Goal: Task Accomplishment & Management: Manage account settings

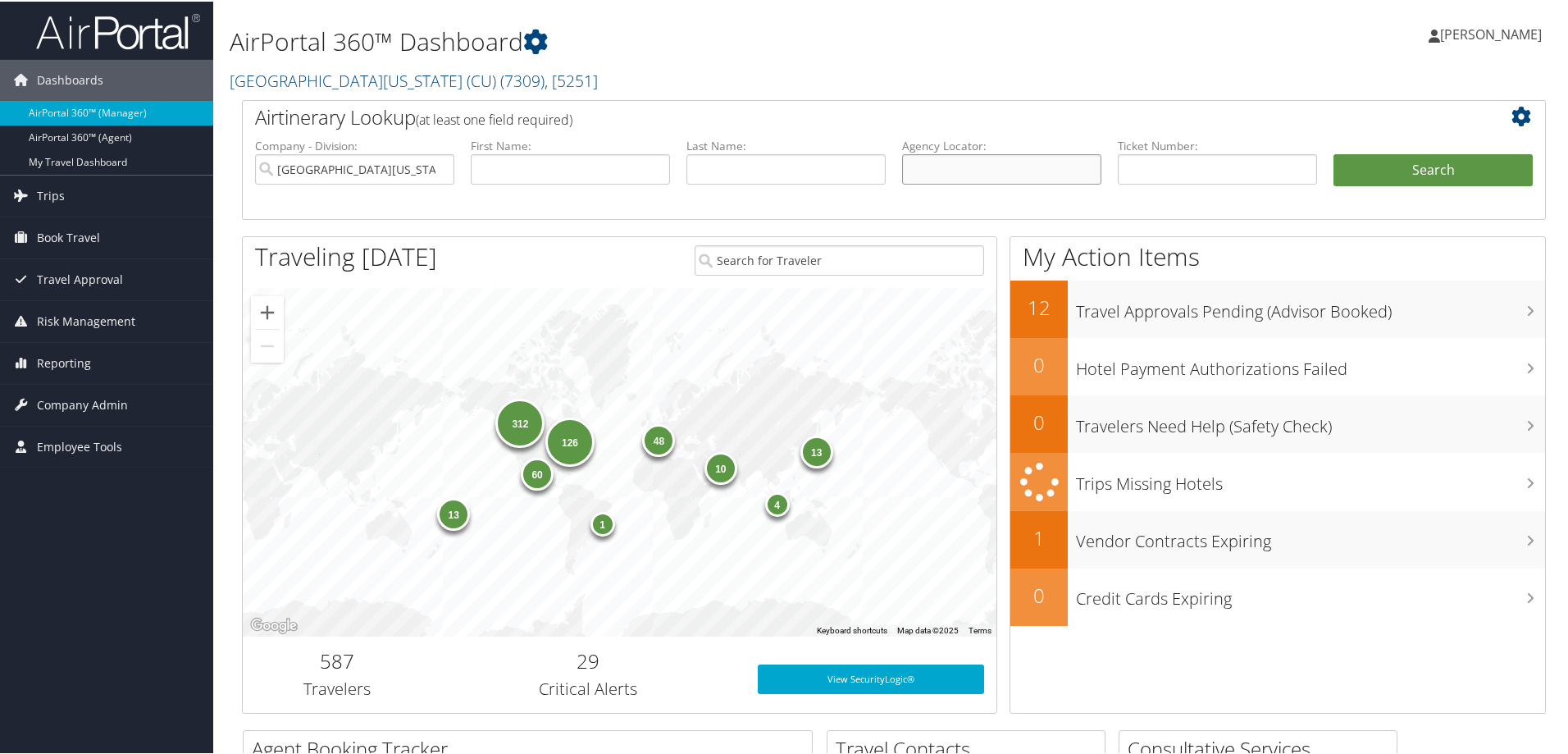
click at [922, 163] on input "text" at bounding box center [1002, 168] width 199 height 30
paste input "DPHNL6"
type input "DPHNL6"
click at [1380, 175] on button "Search" at bounding box center [1433, 169] width 199 height 33
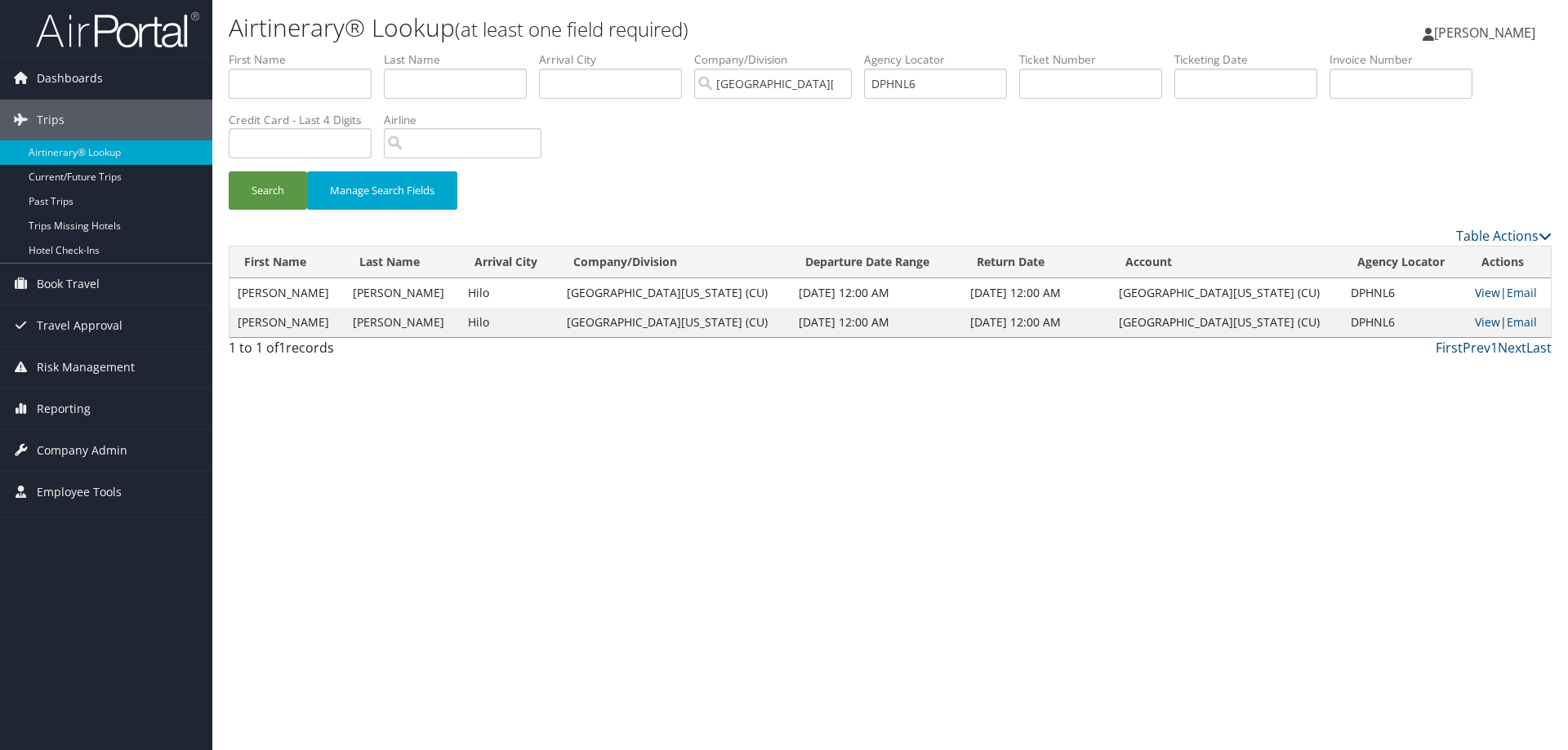
click at [1475, 287] on link "View" at bounding box center [1488, 292] width 25 height 16
click at [72, 452] on span "Company Admin" at bounding box center [81, 451] width 91 height 41
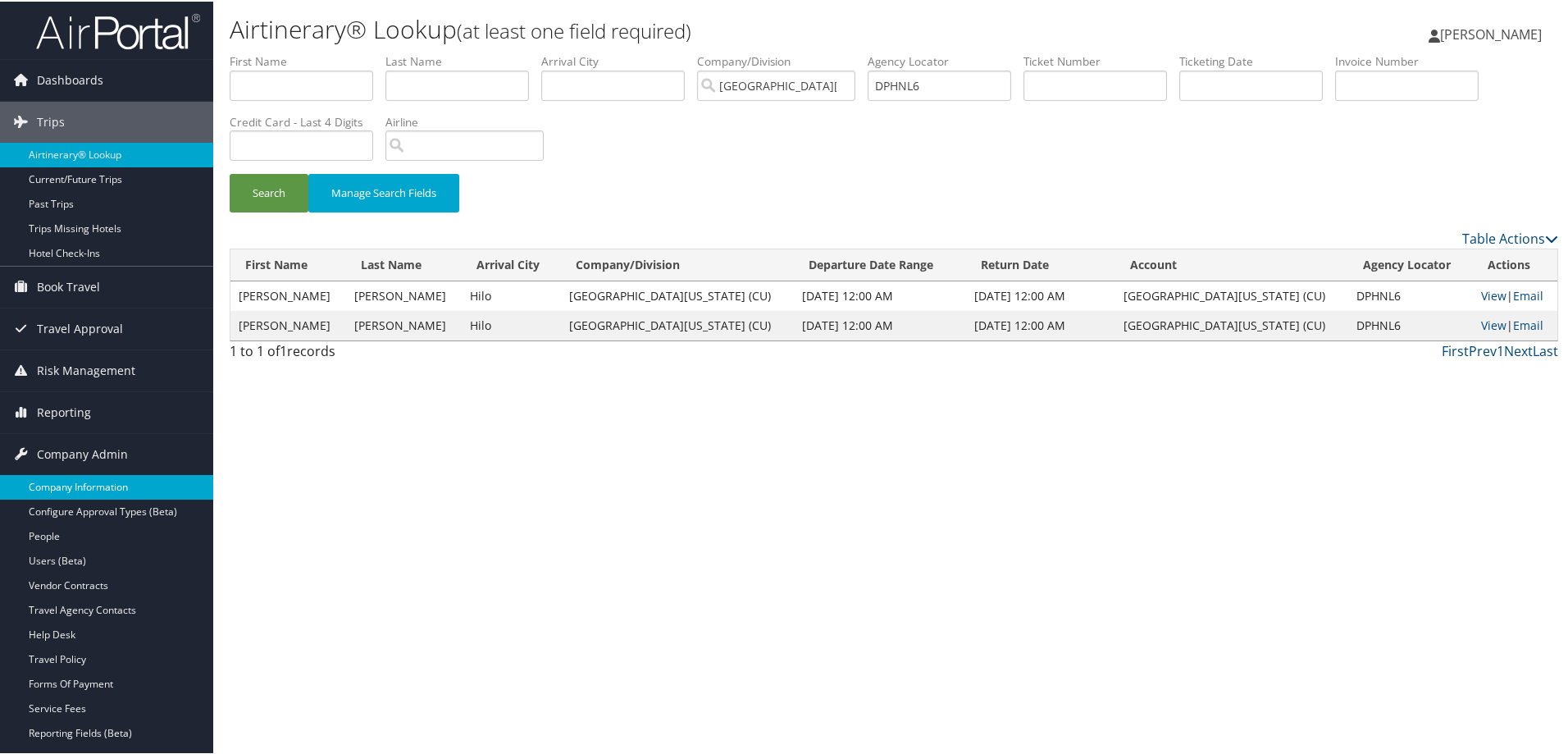
click at [68, 489] on link "Company Information" at bounding box center [106, 485] width 213 height 24
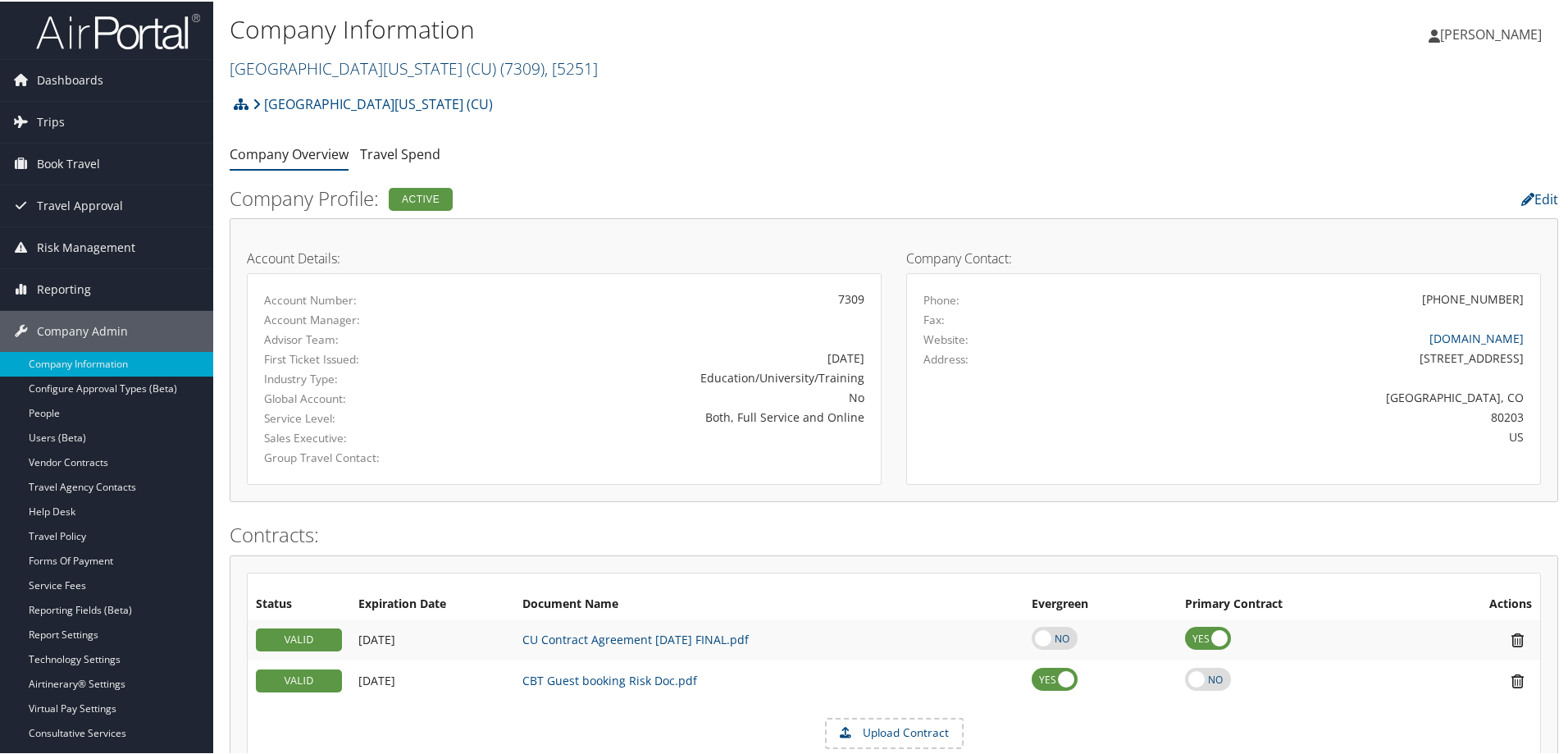
click at [349, 67] on link "University of Colorado (CU) ( 7309 ) , [ 5251 ]" at bounding box center [414, 67] width 369 height 23
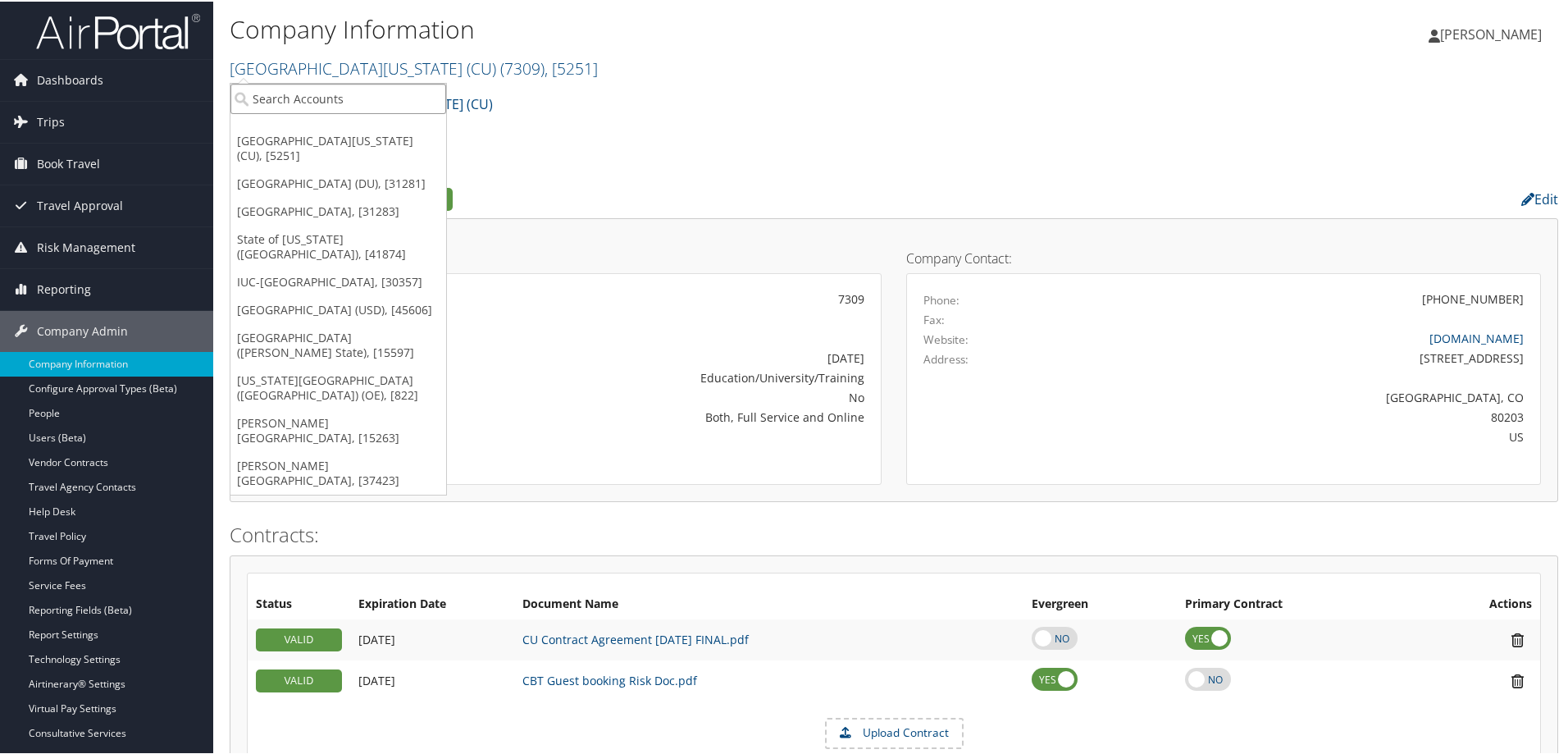
click at [321, 96] on input "search" at bounding box center [339, 97] width 216 height 30
click at [298, 168] on link "[GEOGRAPHIC_DATA] (DU), [31281]" at bounding box center [339, 182] width 216 height 28
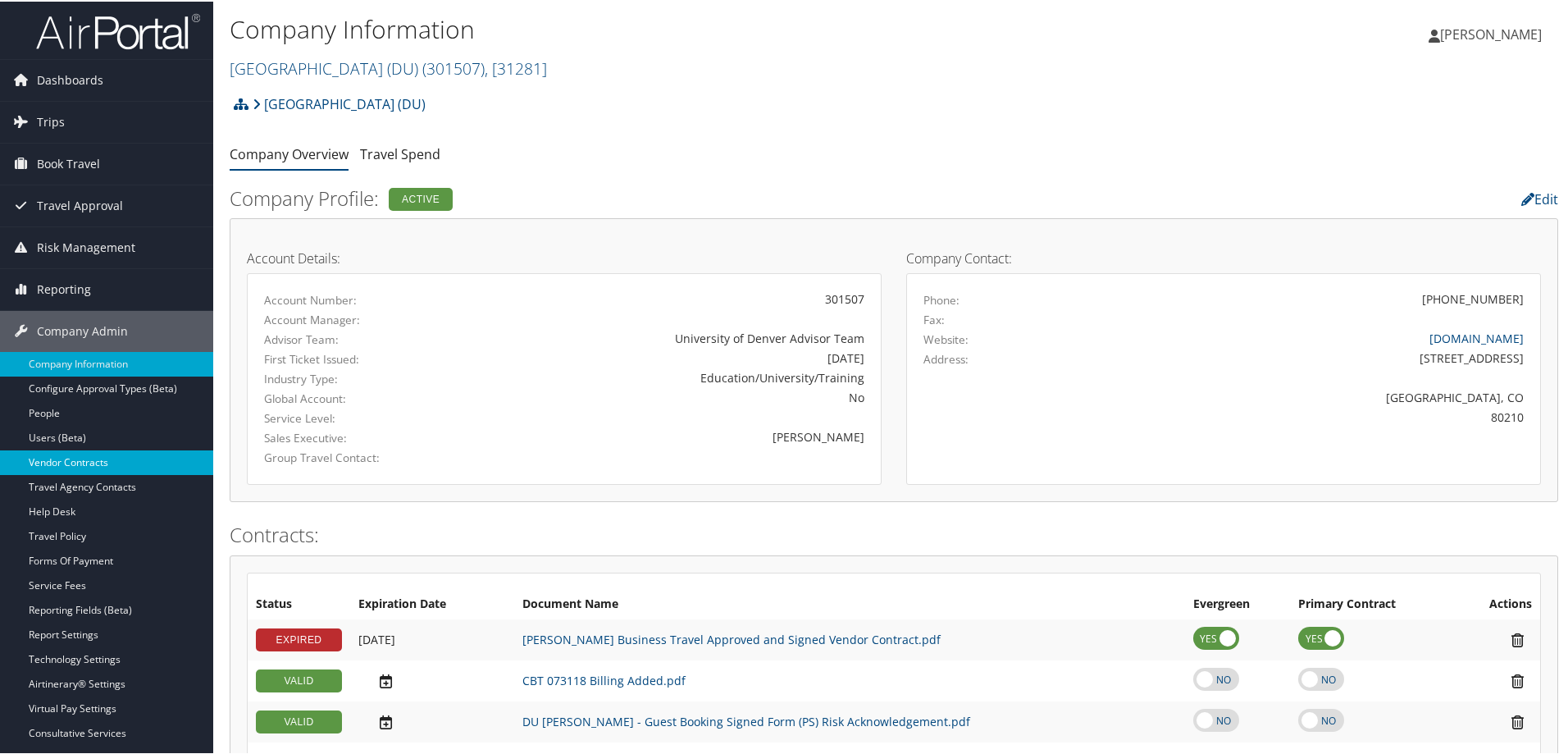
click at [79, 463] on link "Vendor Contracts" at bounding box center [106, 461] width 213 height 24
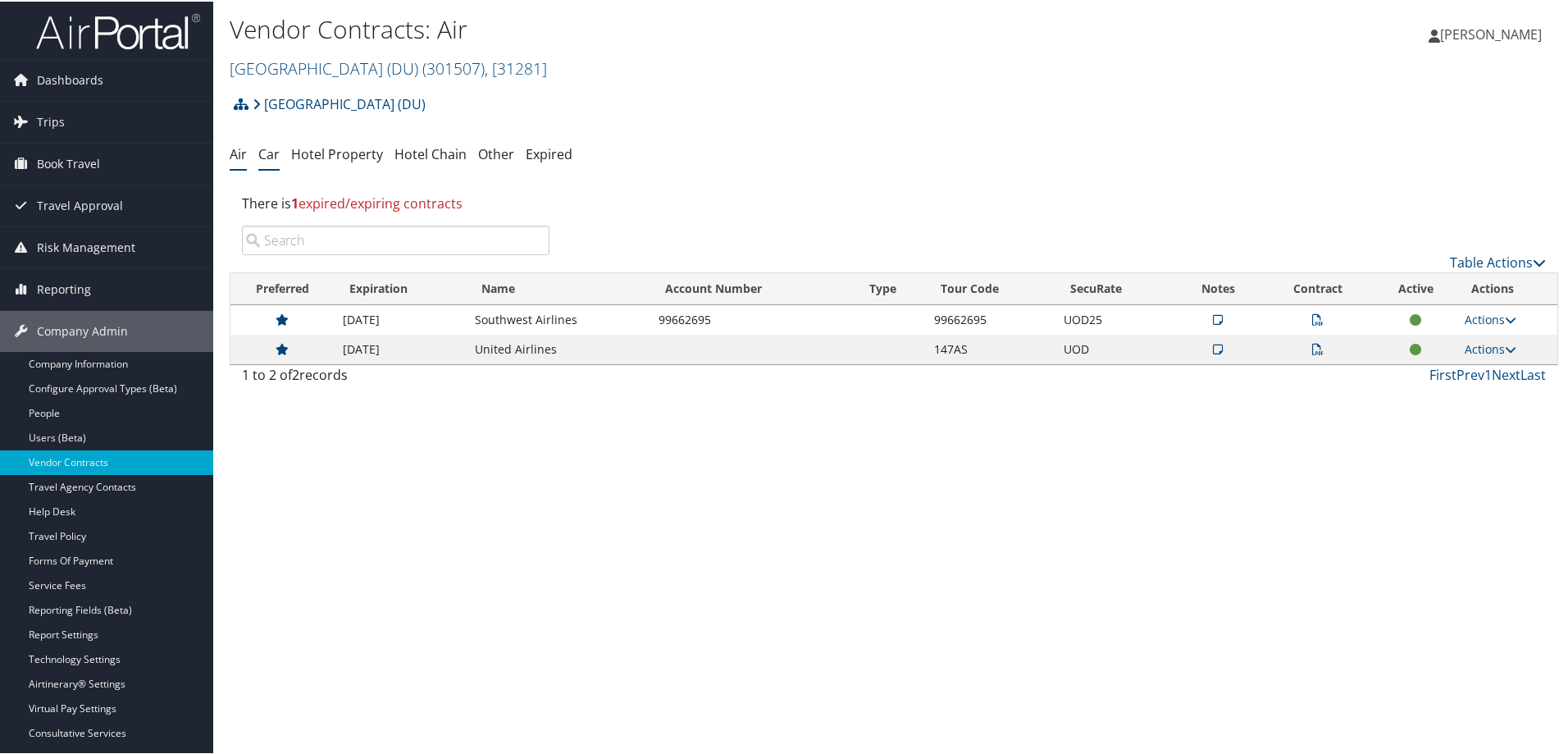
click at [265, 150] on link "Car" at bounding box center [268, 152] width 22 height 18
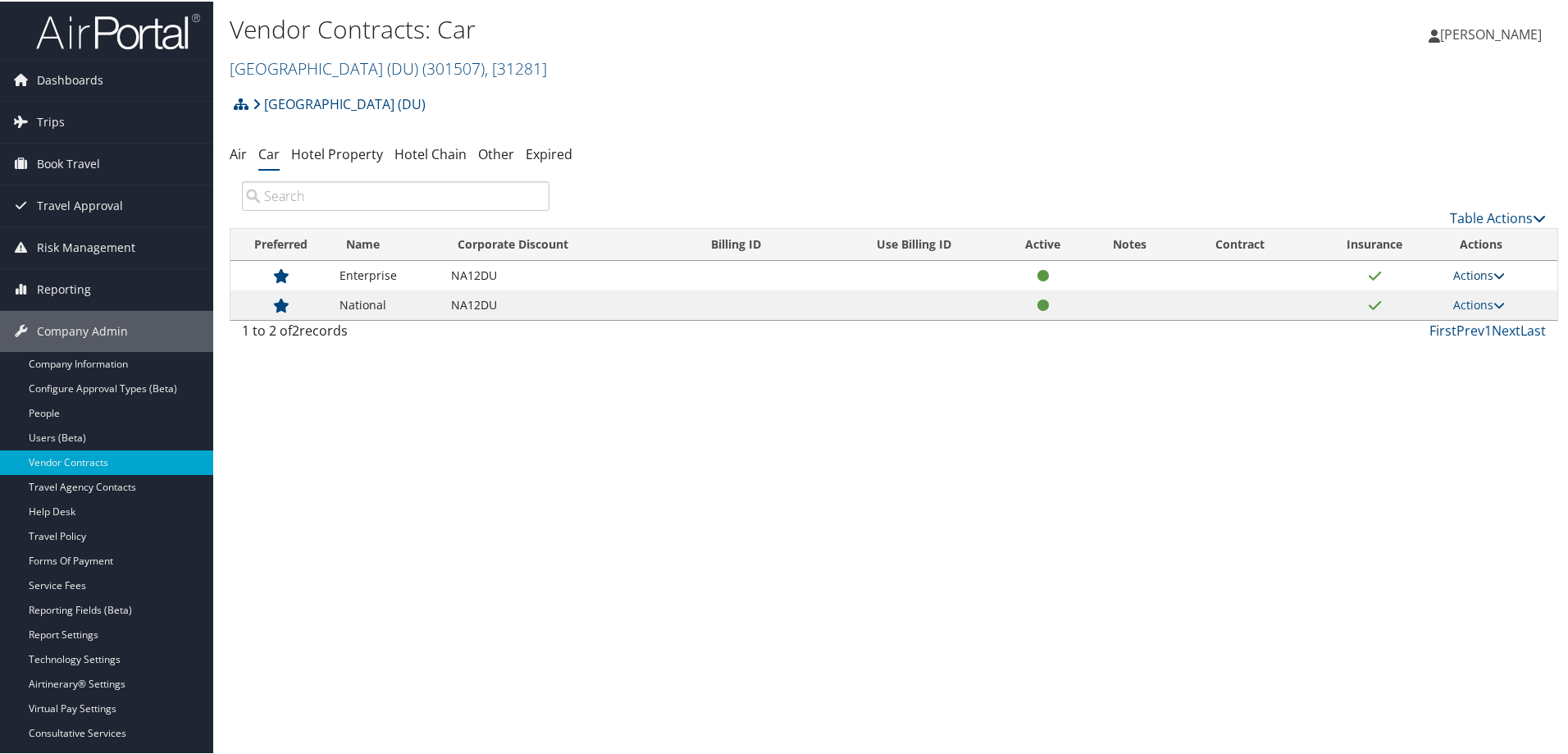
click at [1495, 273] on icon at bounding box center [1499, 274] width 11 height 11
click at [1460, 303] on link "View Contracts" at bounding box center [1440, 298] width 109 height 28
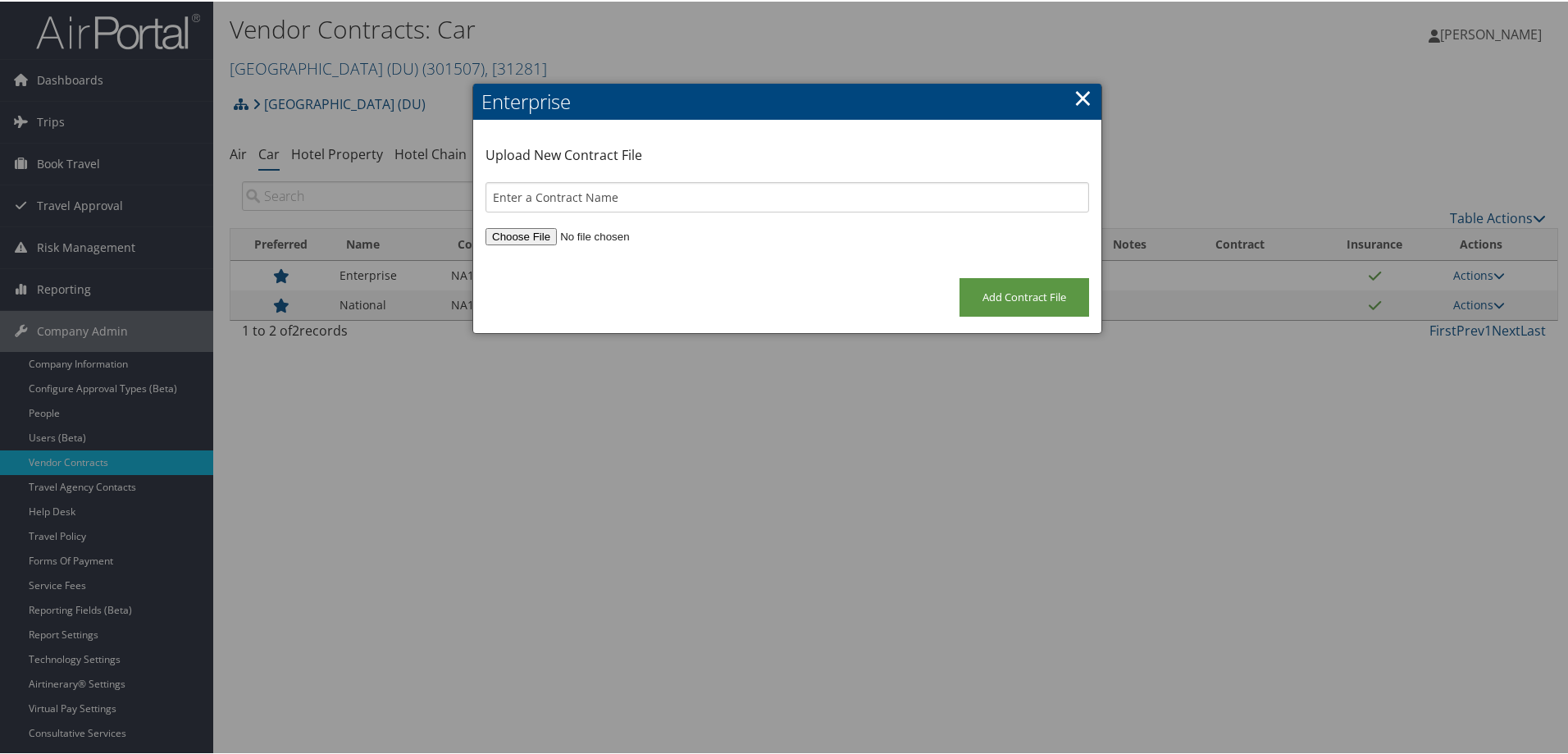
click at [1073, 98] on link "×" at bounding box center [1083, 96] width 19 height 33
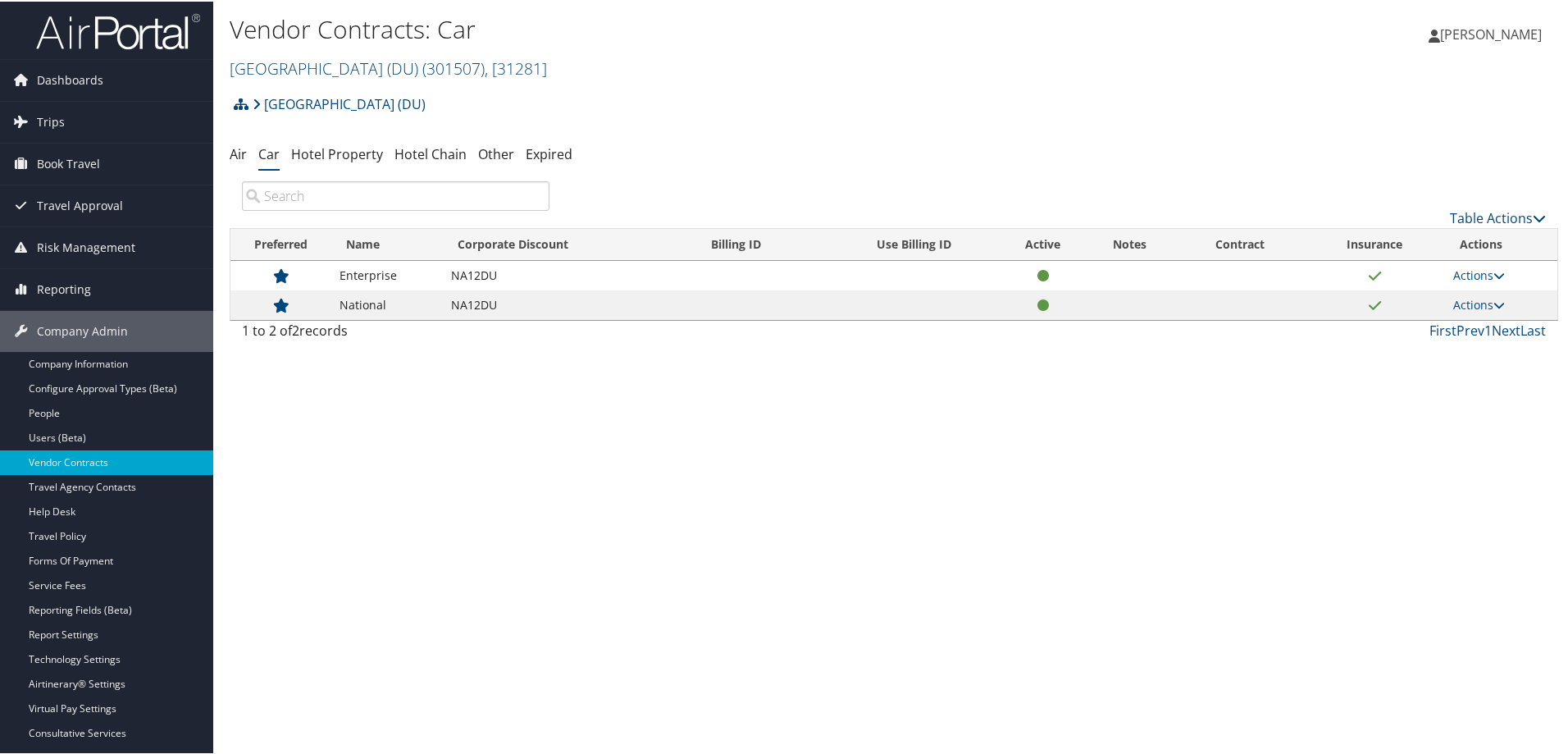
click at [284, 275] on icon at bounding box center [281, 275] width 16 height 1
click at [486, 271] on td "NA12DU" at bounding box center [570, 273] width 253 height 29
click at [1469, 273] on link "Actions" at bounding box center [1479, 273] width 52 height 16
drag, startPoint x: 498, startPoint y: 275, endPoint x: 455, endPoint y: 277, distance: 43.0
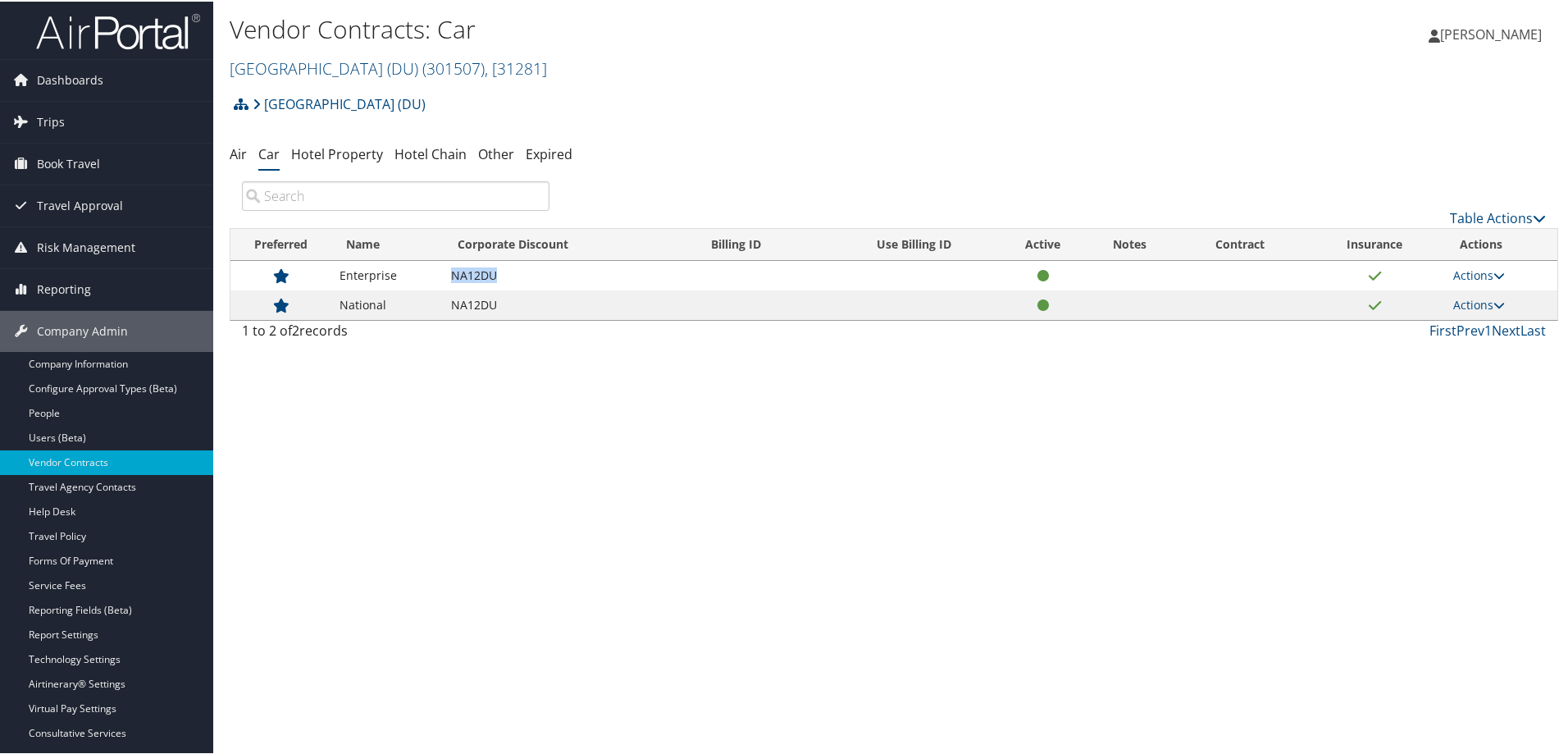
click at [455, 277] on td "NA12DU" at bounding box center [570, 273] width 253 height 29
copy td "NA12DU"
